Goal: Information Seeking & Learning: Learn about a topic

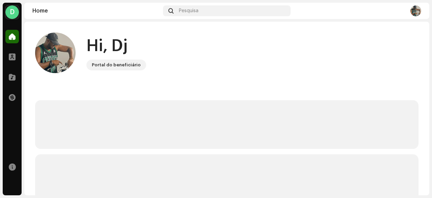
click at [212, 70] on div "Hi, Dj Portal do beneficiário" at bounding box center [227, 52] width 384 height 41
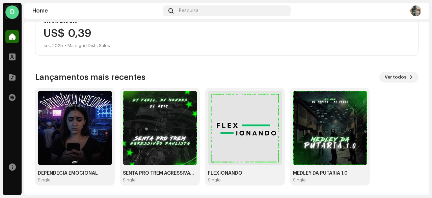
scroll to position [135, 0]
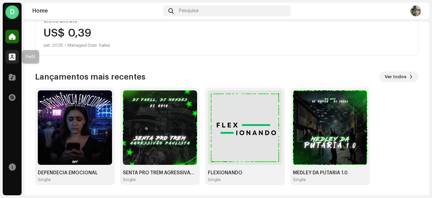
click at [14, 59] on span at bounding box center [12, 56] width 7 height 5
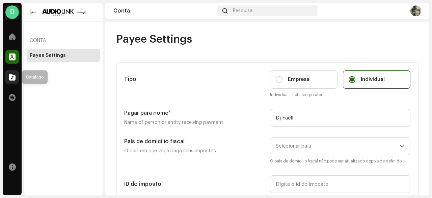
click at [13, 75] on span at bounding box center [12, 76] width 7 height 5
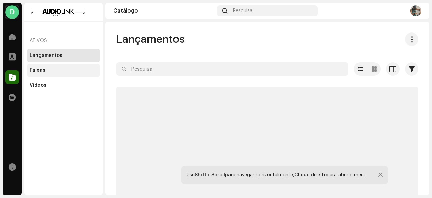
click at [39, 73] on div "Faixas" at bounding box center [63, 71] width 73 height 14
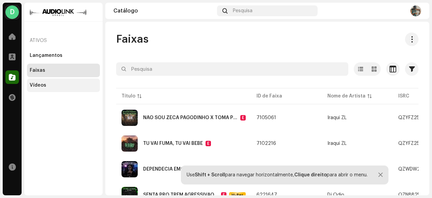
click at [49, 89] on div "Vídeos" at bounding box center [63, 85] width 73 height 14
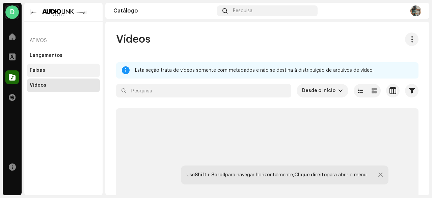
click at [51, 70] on div "Faixas" at bounding box center [64, 70] width 68 height 5
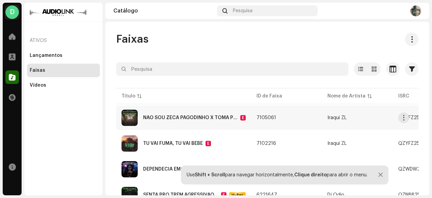
click at [216, 118] on div "NÃO SOU ZECA PAGODINHO X TOMA PIRU DOS NEUROSE" at bounding box center [190, 117] width 95 height 5
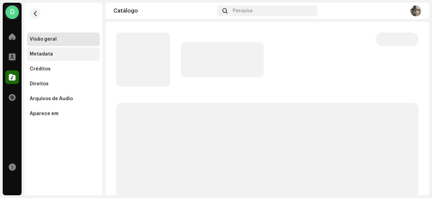
click at [63, 52] on div "Metadata" at bounding box center [64, 53] width 68 height 5
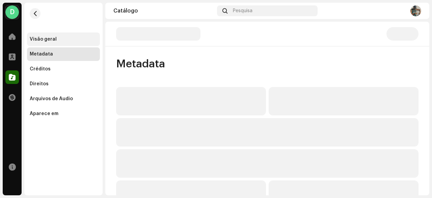
click at [78, 41] on div "Visão geral" at bounding box center [64, 38] width 68 height 5
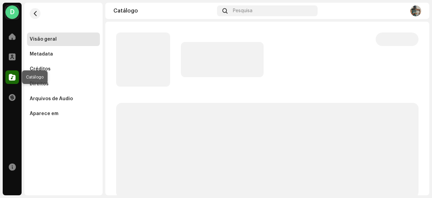
click at [15, 74] on span at bounding box center [12, 76] width 7 height 5
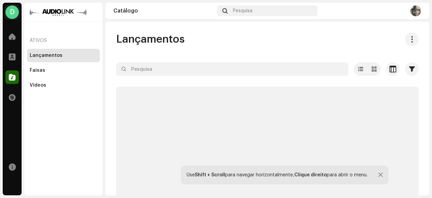
click at [14, 79] on span at bounding box center [12, 76] width 7 height 5
click at [57, 54] on div "Lançamentos" at bounding box center [46, 55] width 33 height 5
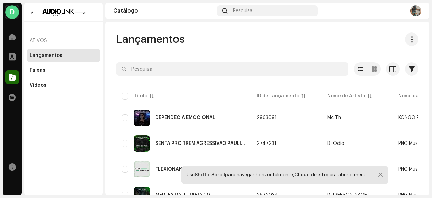
click at [416, 10] on img at bounding box center [416, 10] width 11 height 11
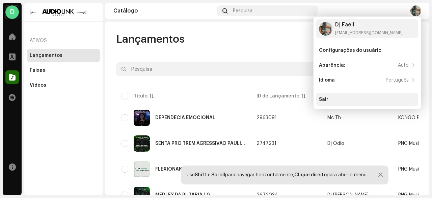
click at [336, 96] on div "Sair" at bounding box center [368, 100] width 102 height 14
